Goal: Navigation & Orientation: Find specific page/section

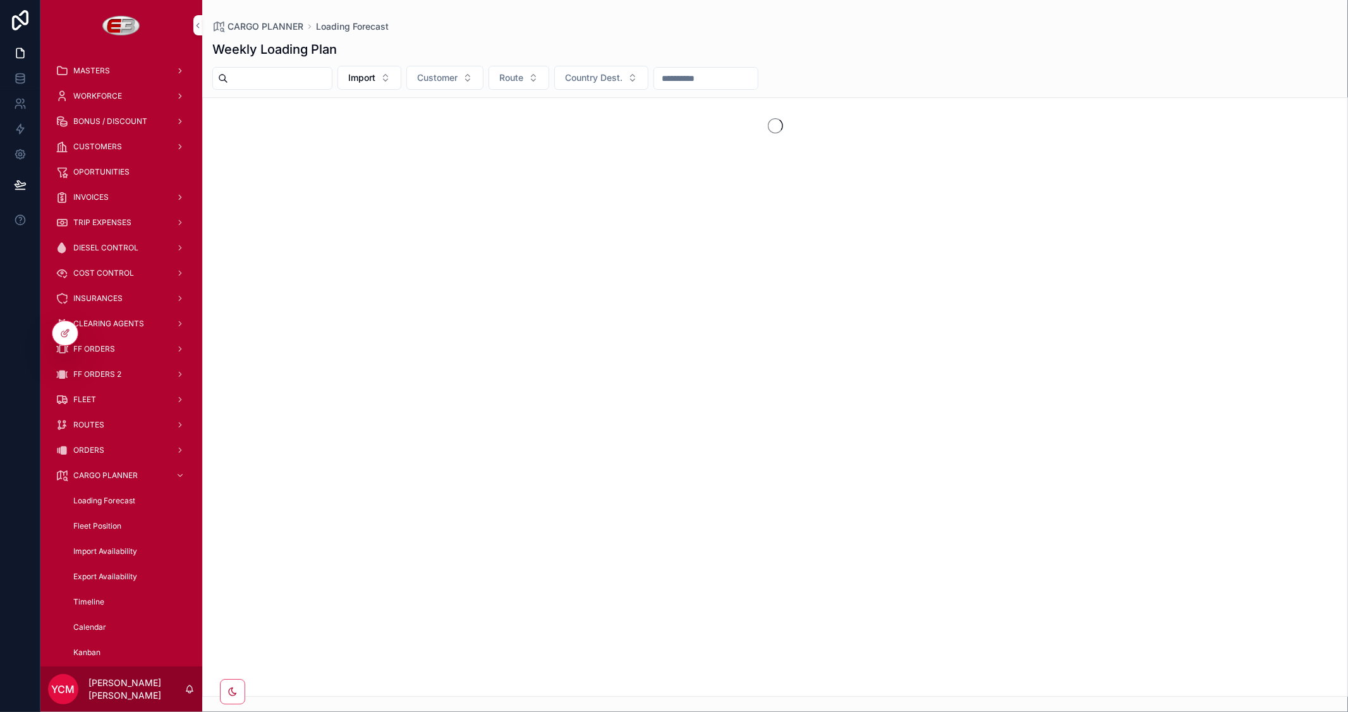
click at [95, 523] on span "Fleet Position" at bounding box center [97, 526] width 48 height 10
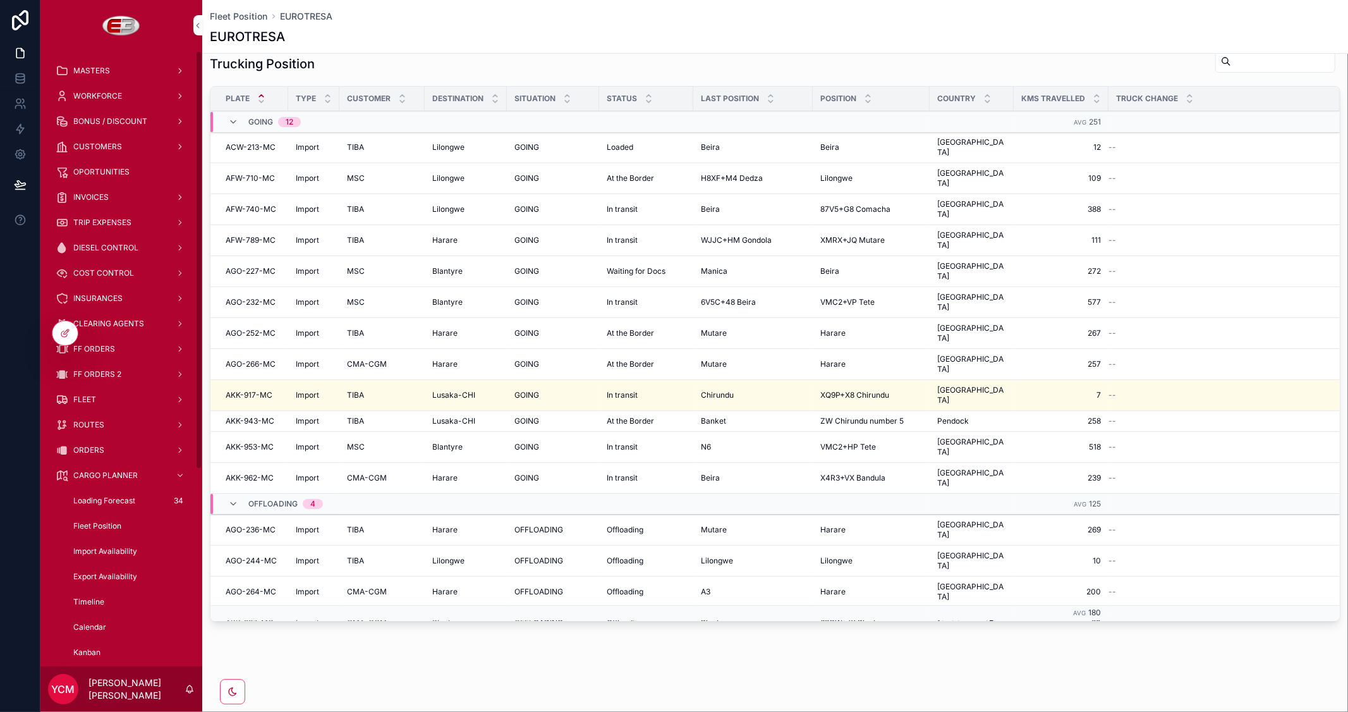
click at [104, 351] on span "FF ORDERS" at bounding box center [94, 349] width 42 height 10
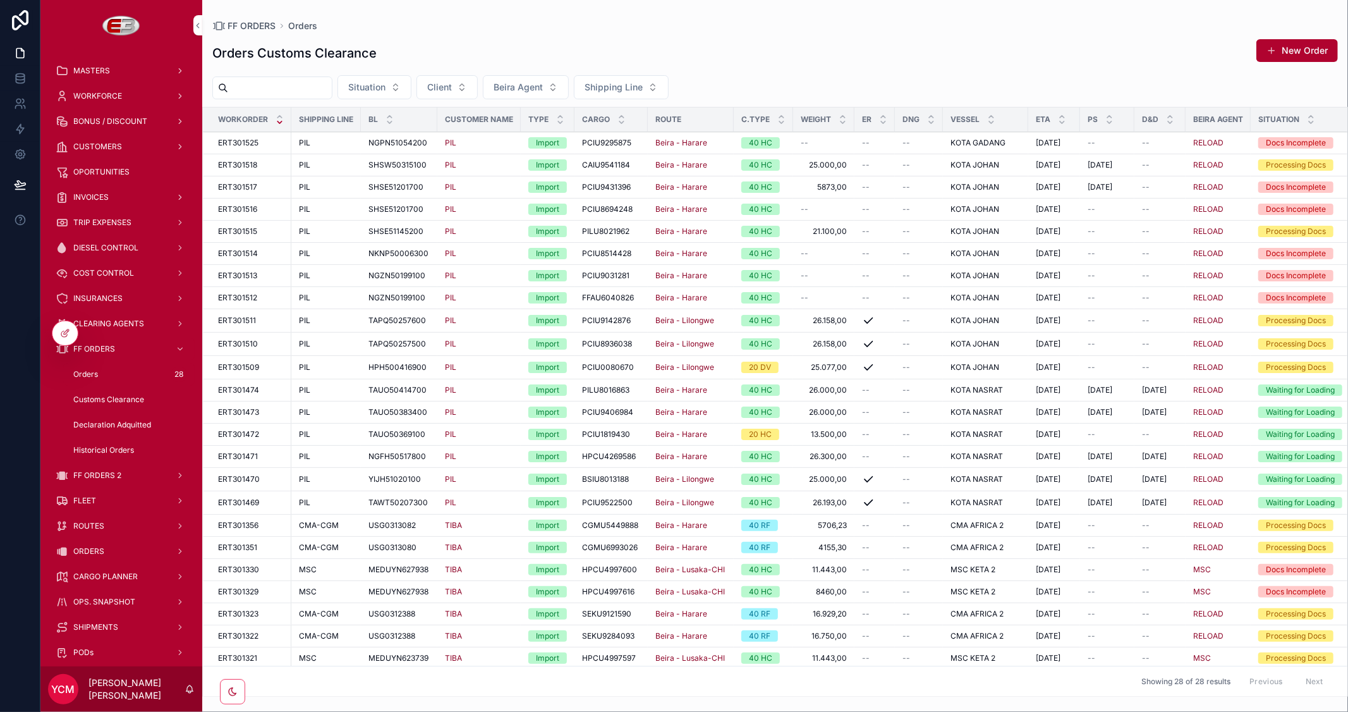
click at [94, 398] on span "Customs Clearance" at bounding box center [108, 399] width 71 height 10
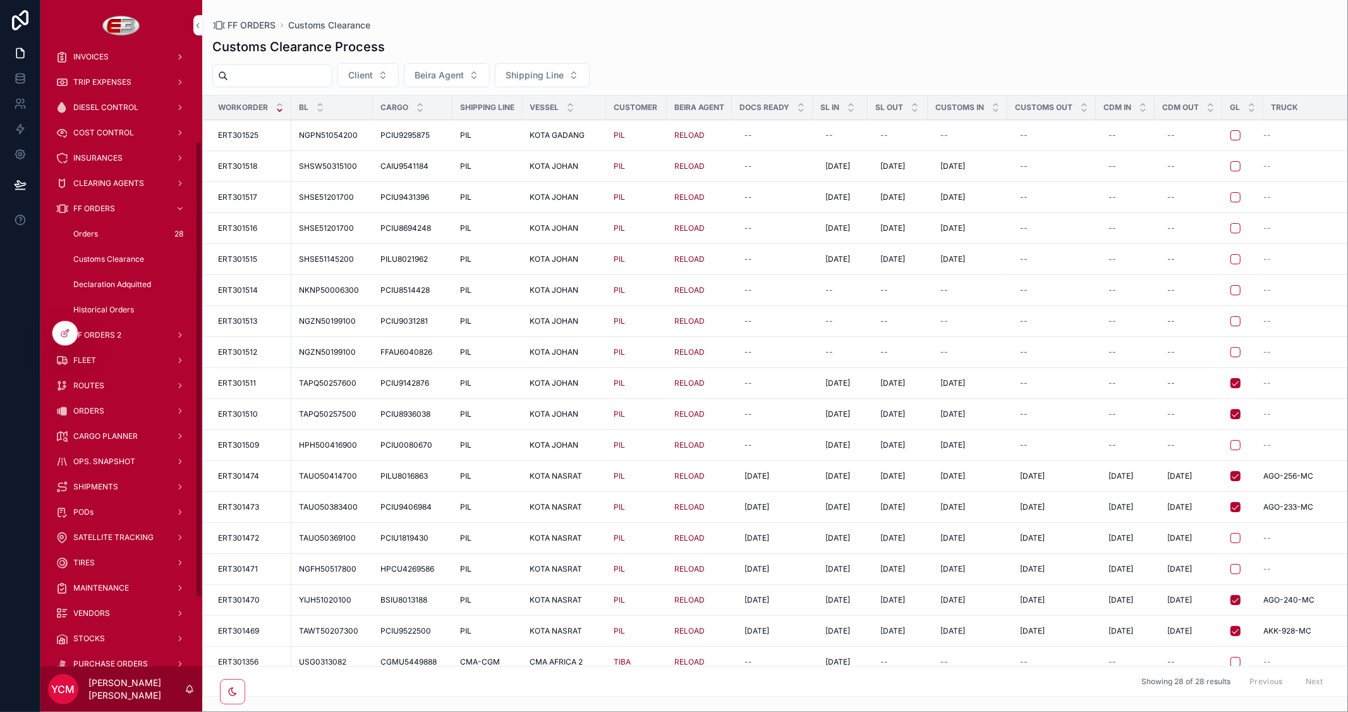
scroll to position [70, 0]
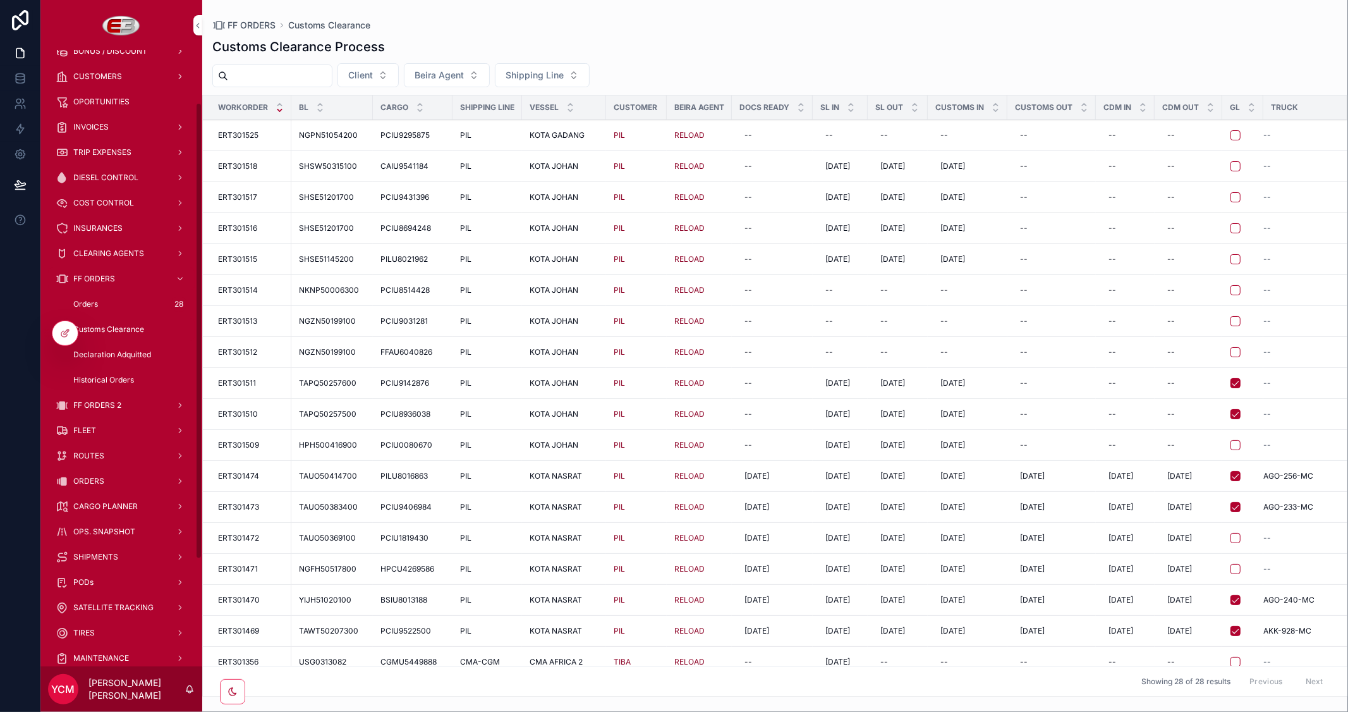
click at [75, 628] on span "TIRES" at bounding box center [83, 633] width 21 height 10
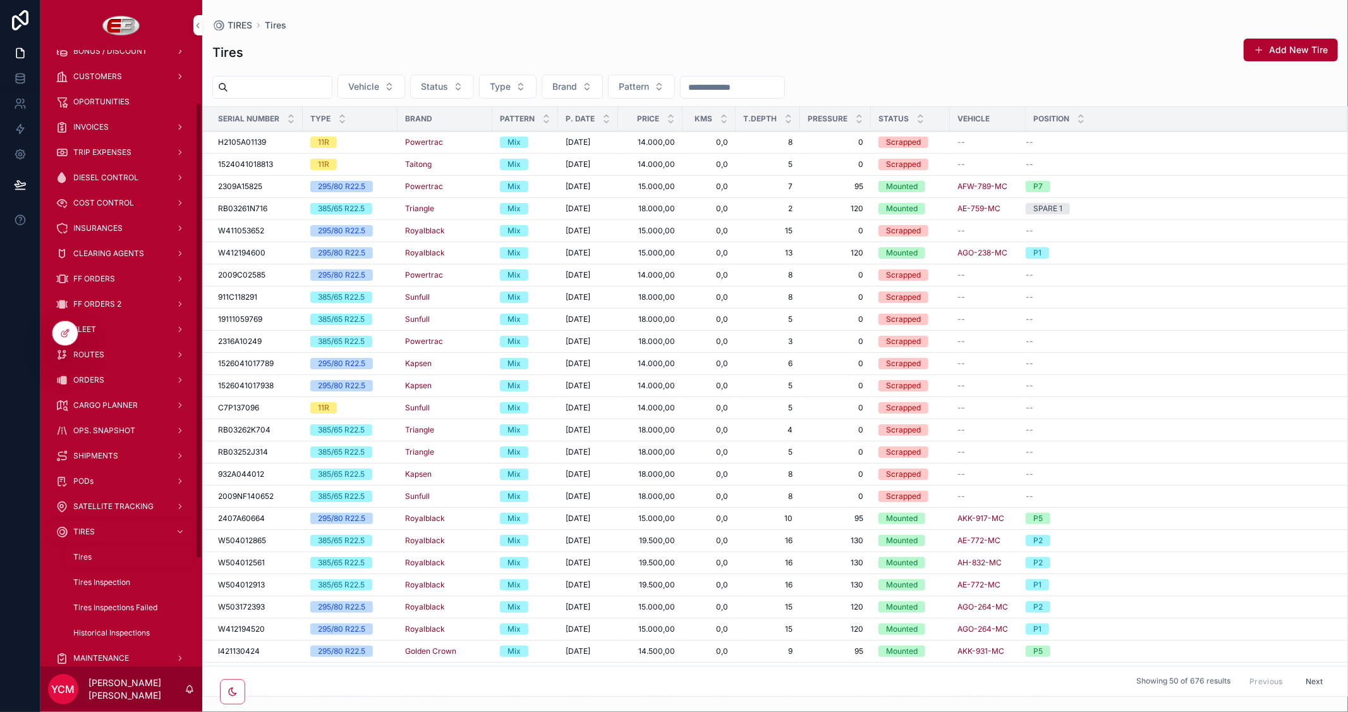
click at [116, 607] on span "Tires Inspections Failed" at bounding box center [115, 607] width 84 height 10
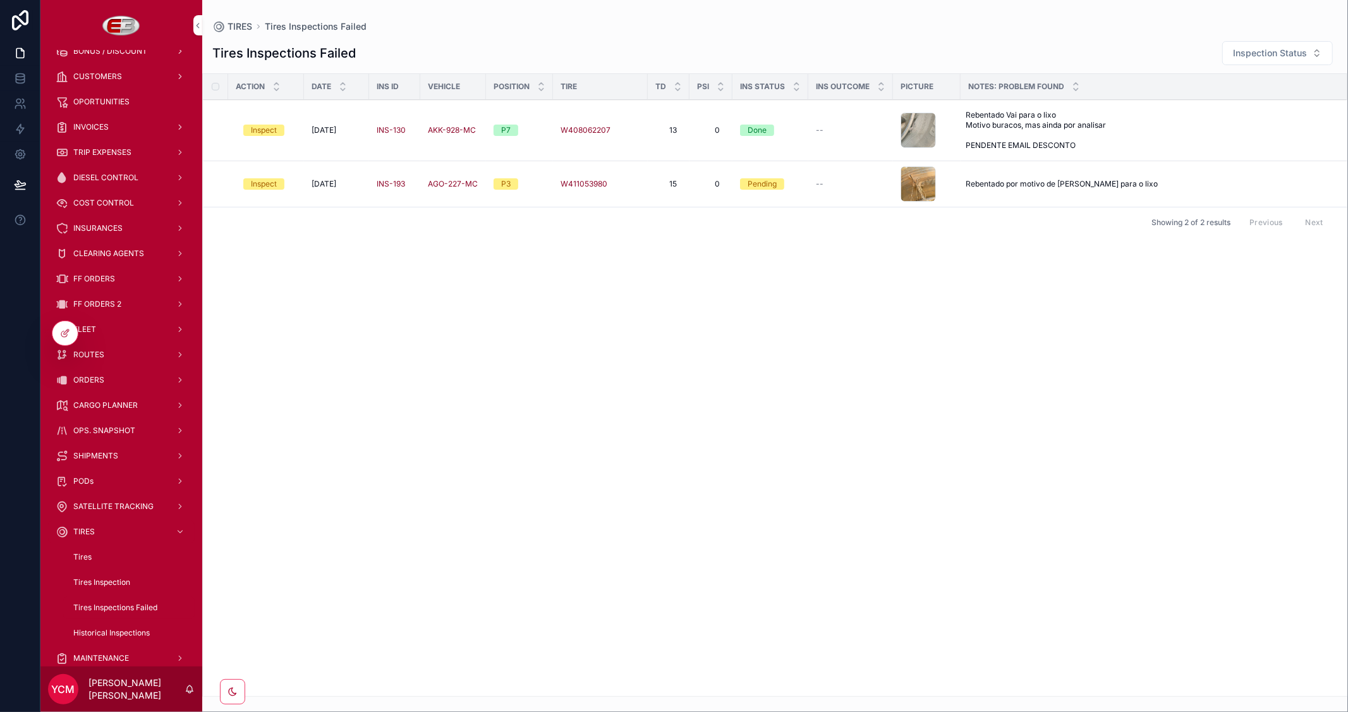
click at [112, 583] on span "Tires Inspection" at bounding box center [101, 582] width 57 height 10
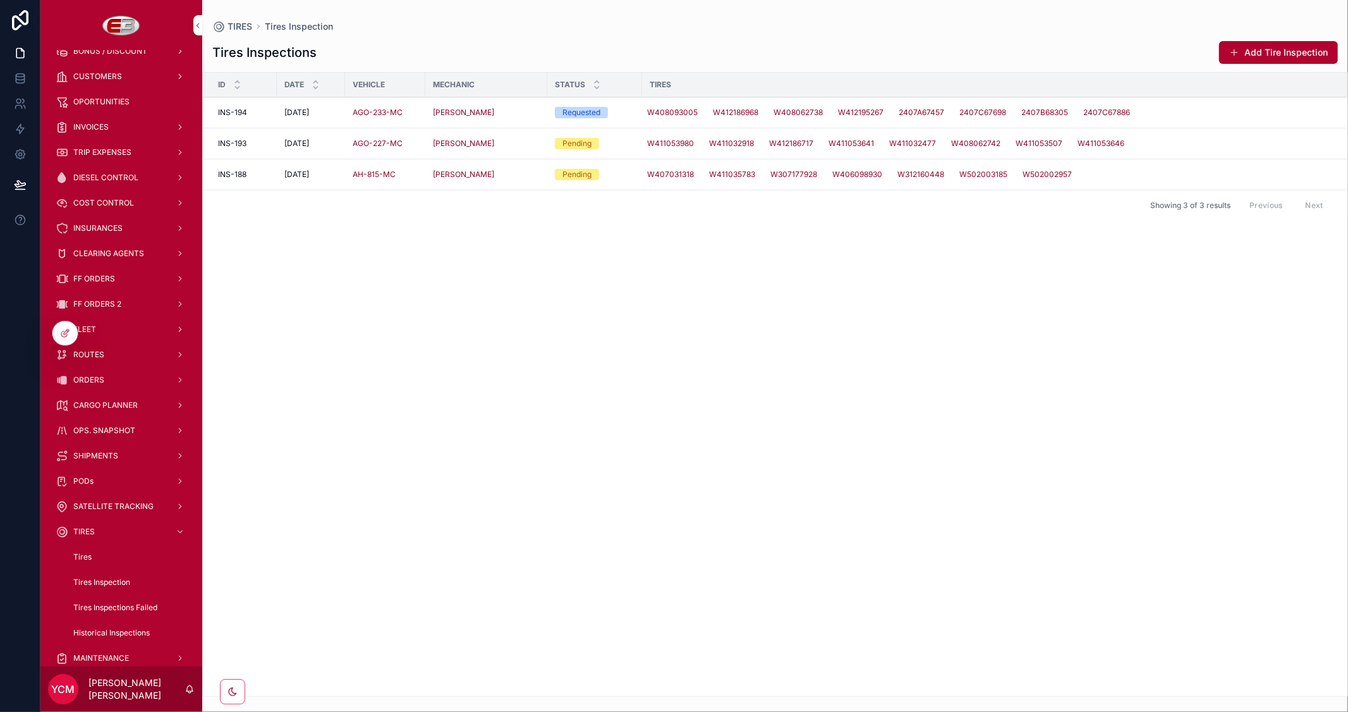
click at [125, 605] on span "Tires Inspections Failed" at bounding box center [115, 607] width 84 height 10
